Goal: Check status: Check status

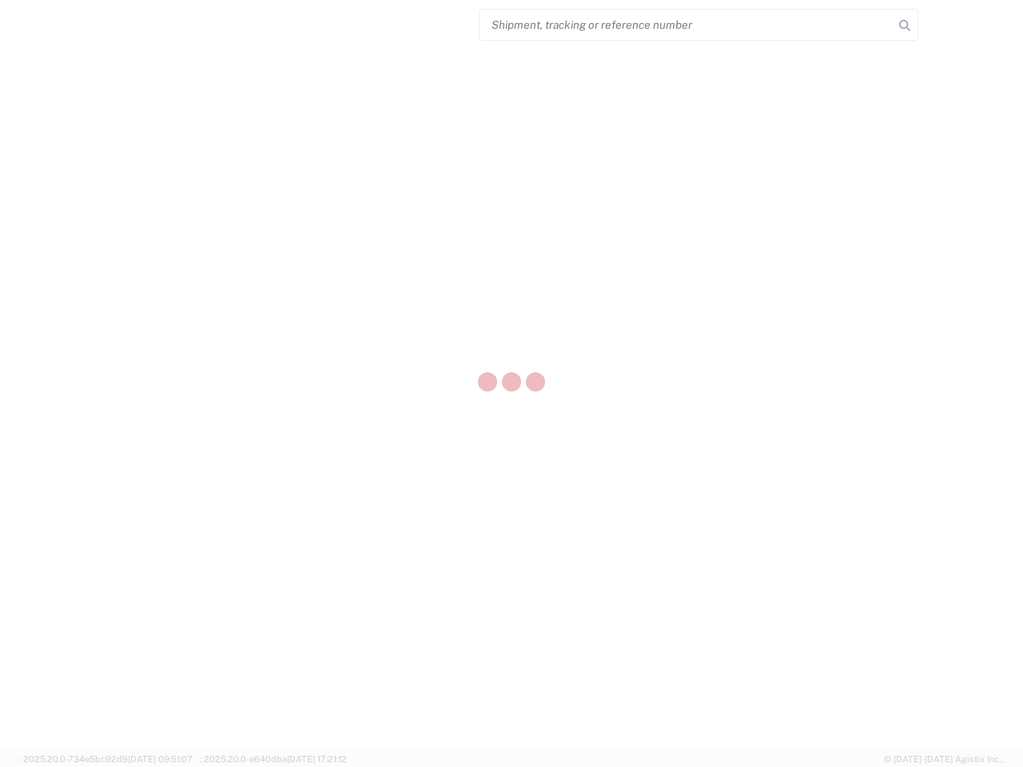
select select "US"
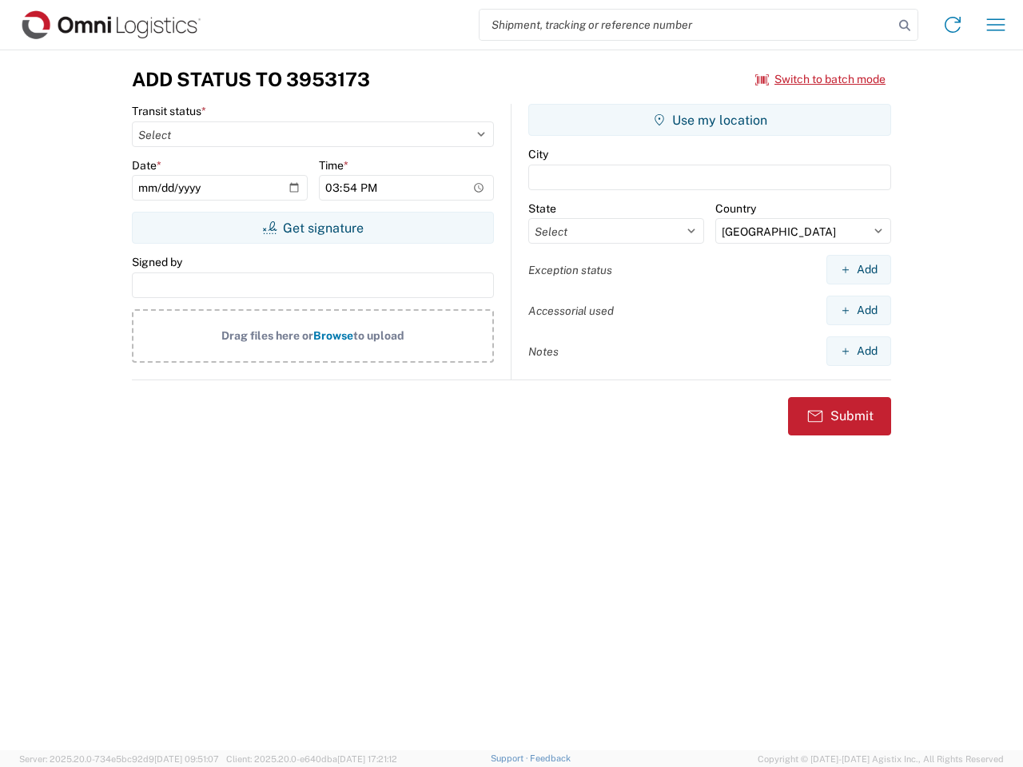
click at [686, 25] on input "search" at bounding box center [686, 25] width 414 height 30
click at [904, 26] on icon at bounding box center [904, 25] width 22 height 22
click at [952, 25] on icon at bounding box center [953, 25] width 26 height 26
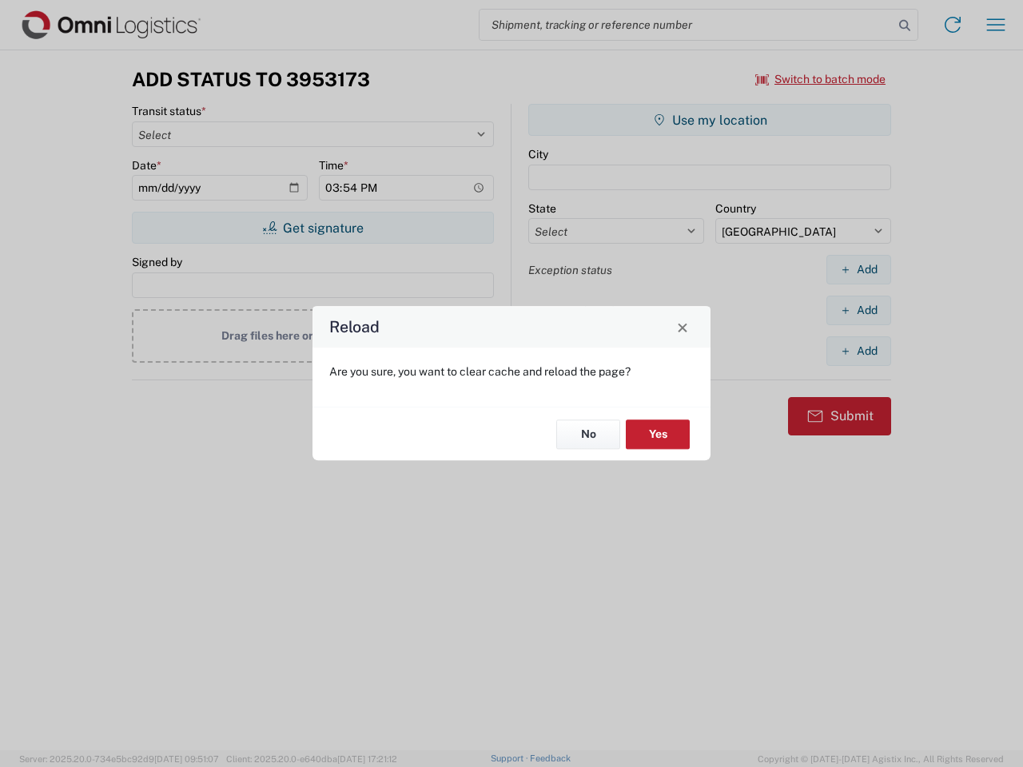
click at [995, 25] on div "Reload Are you sure, you want to clear cache and reload the page? No Yes" at bounding box center [511, 383] width 1023 height 767
click at [820, 79] on div "Reload Are you sure, you want to clear cache and reload the page? No Yes" at bounding box center [511, 383] width 1023 height 767
click at [312, 228] on div "Reload Are you sure, you want to clear cache and reload the page? No Yes" at bounding box center [511, 383] width 1023 height 767
click at [709, 120] on div "Reload Are you sure, you want to clear cache and reload the page? No Yes" at bounding box center [511, 383] width 1023 height 767
click at [858, 269] on div "Reload Are you sure, you want to clear cache and reload the page? No Yes" at bounding box center [511, 383] width 1023 height 767
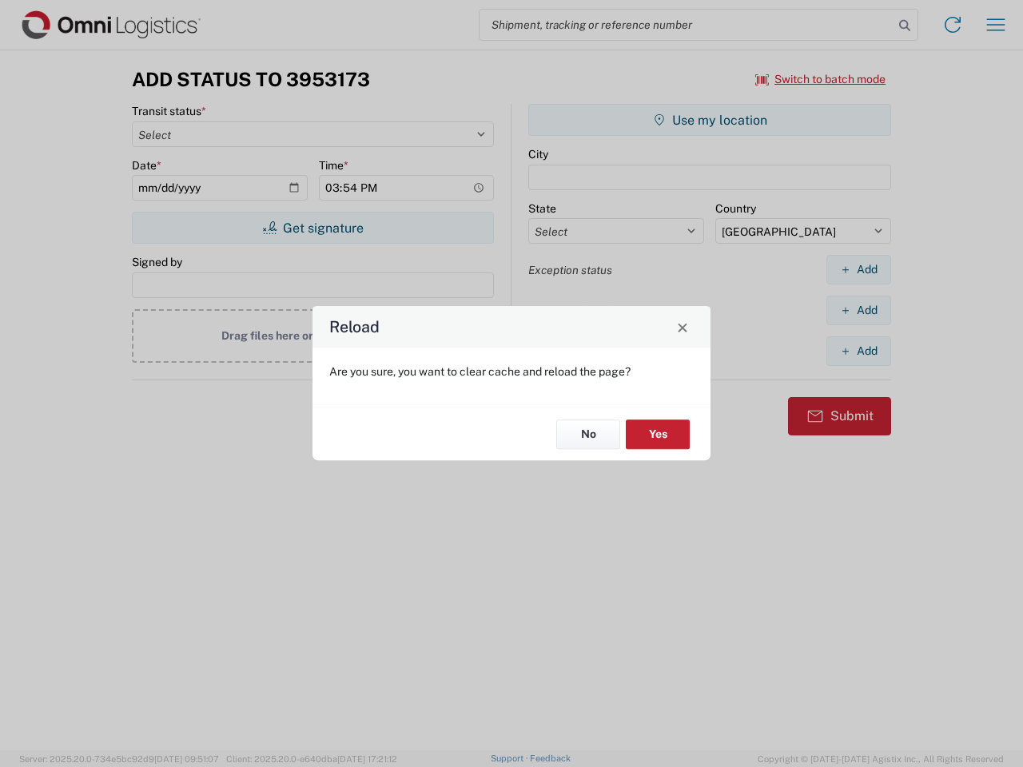
click at [858, 310] on div "Reload Are you sure, you want to clear cache and reload the page? No Yes" at bounding box center [511, 383] width 1023 height 767
click at [858, 351] on div "Reload Are you sure, you want to clear cache and reload the page? No Yes" at bounding box center [511, 383] width 1023 height 767
